Goal: Find specific page/section: Find specific page/section

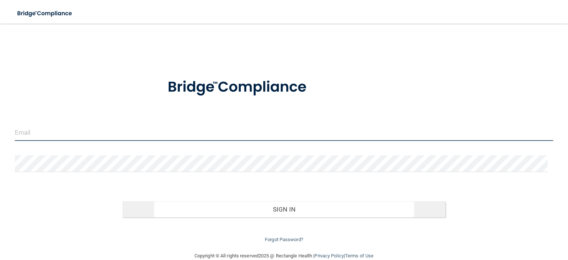
type input "[EMAIL_ADDRESS][DOMAIN_NAME]"
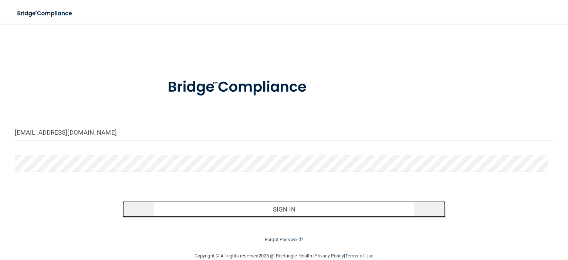
click at [274, 209] on button "Sign In" at bounding box center [283, 209] width 323 height 16
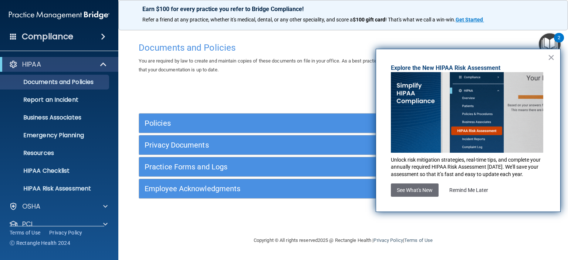
click at [56, 37] on h4 "Compliance" at bounding box center [47, 36] width 51 height 10
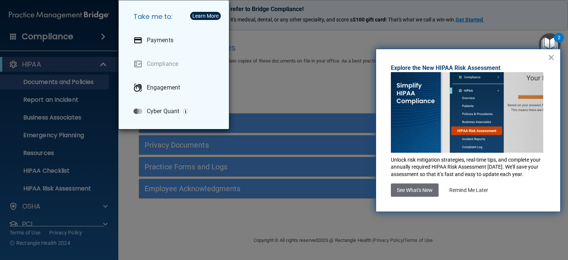
click at [550, 54] on button "×" at bounding box center [550, 57] width 7 height 12
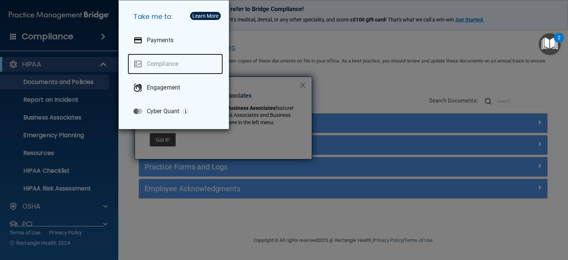
click at [152, 62] on link "Compliance" at bounding box center [174, 64] width 95 height 21
click at [62, 35] on div "Take me to: Payments Compliance Engagement Cyber Quant" at bounding box center [284, 130] width 568 height 260
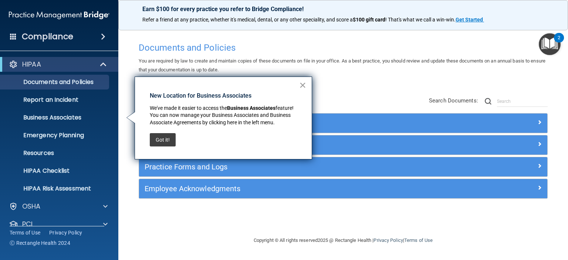
click at [301, 84] on button "×" at bounding box center [302, 85] width 7 height 12
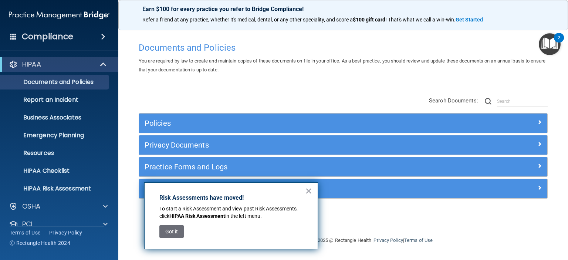
drag, startPoint x: 301, startPoint y: 84, endPoint x: 190, endPoint y: 103, distance: 112.9
click at [190, 103] on div "Documents and Policies You are required by law to create and maintain copies of…" at bounding box center [343, 136] width 420 height 197
click at [54, 187] on p "HIPAA Risk Assessment" at bounding box center [55, 188] width 101 height 7
